Goal: Information Seeking & Learning: Learn about a topic

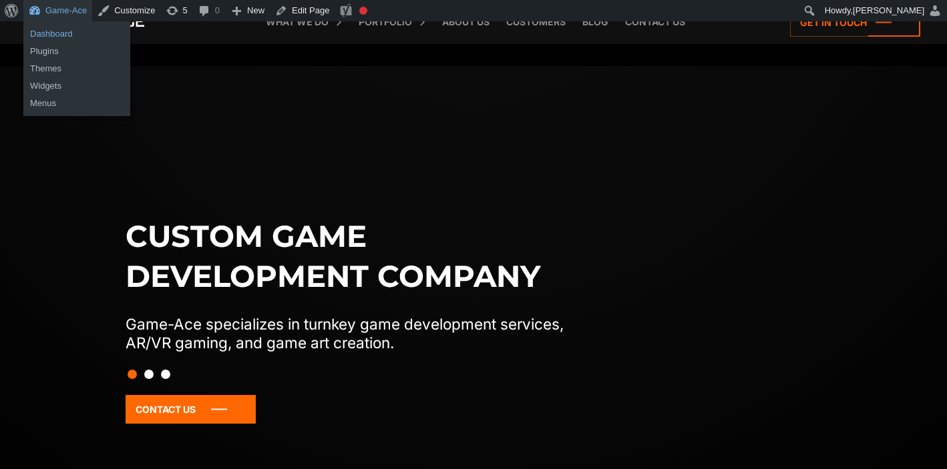
click at [53, 33] on link "Dashboard" at bounding box center [76, 33] width 107 height 17
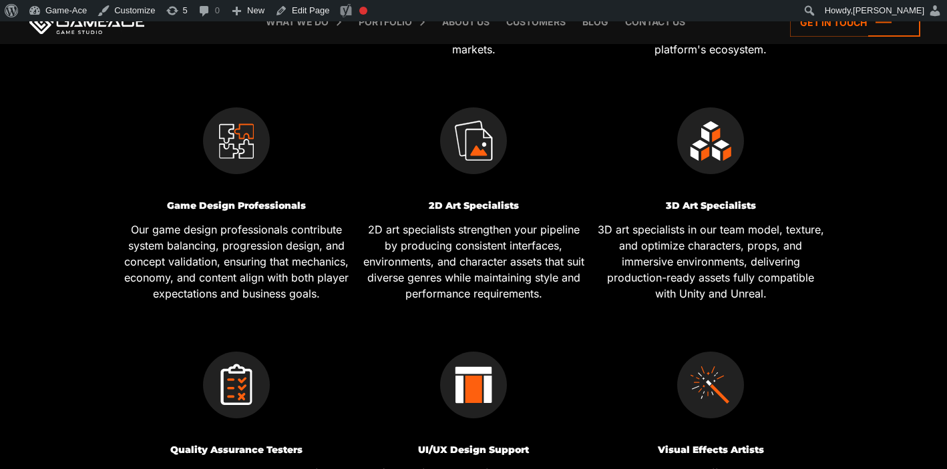
scroll to position [845, 0]
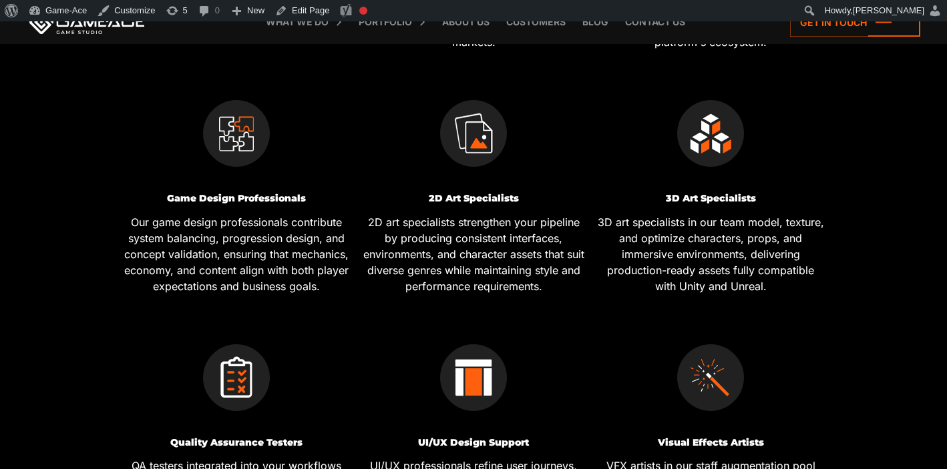
click at [702, 199] on h3 "3D Art Specialists" at bounding box center [710, 199] width 227 height 10
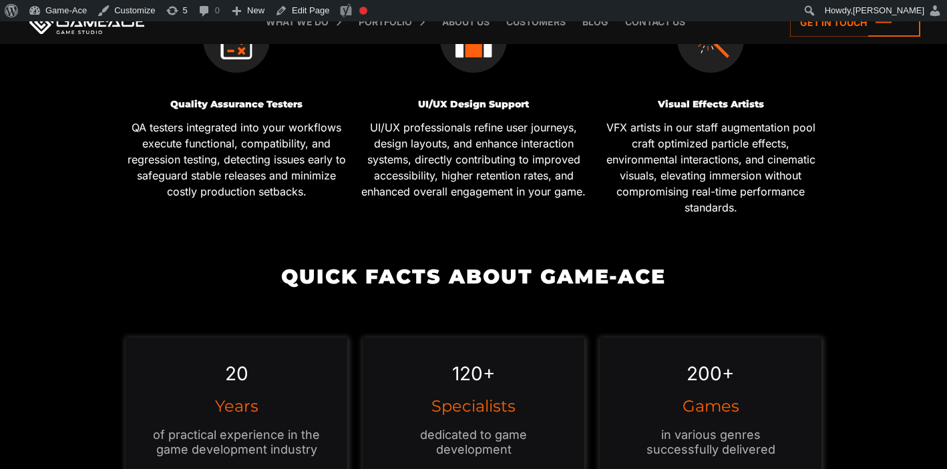
scroll to position [1176, 0]
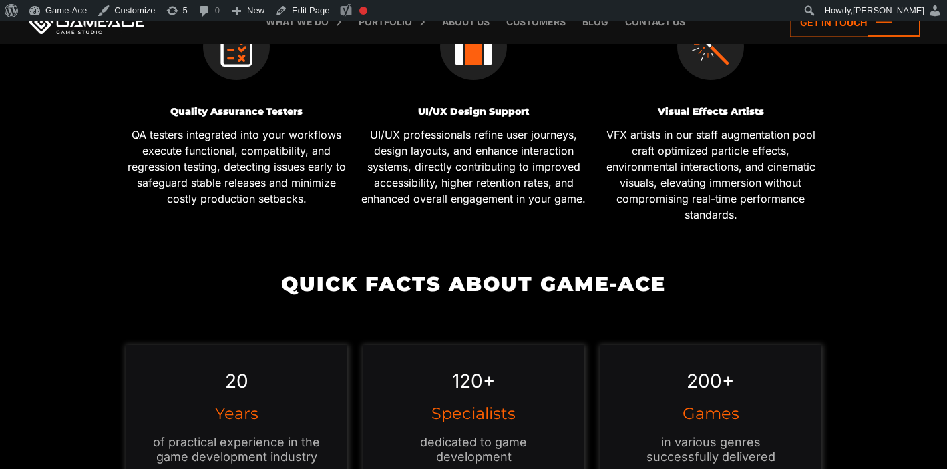
click at [710, 111] on h3 "Visual Effects Artists" at bounding box center [710, 112] width 227 height 10
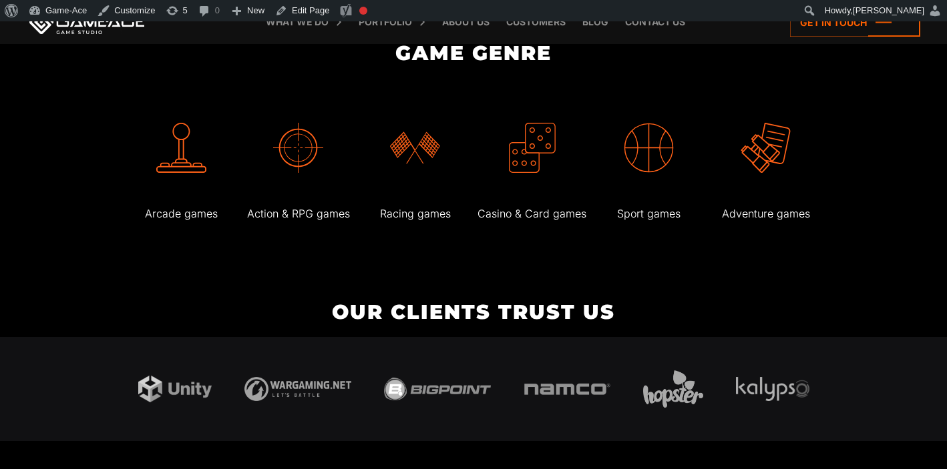
scroll to position [2677, 0]
